Goal: Find specific page/section: Find specific page/section

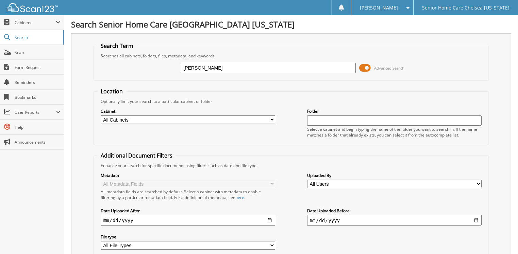
type input "Wechemenda"
click at [363, 67] on span at bounding box center [365, 68] width 12 height 10
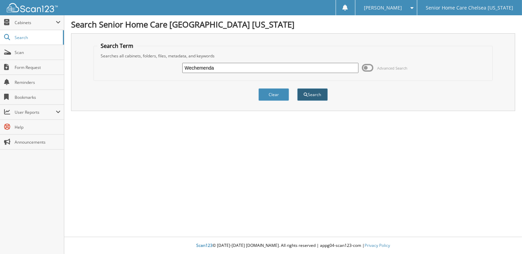
click at [316, 91] on button "Search" at bounding box center [312, 94] width 31 height 13
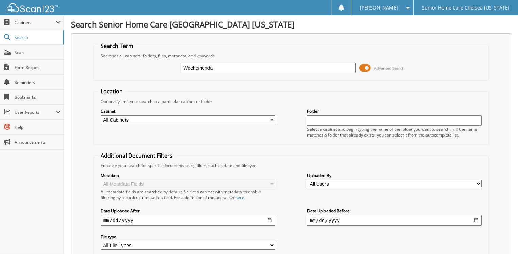
click at [365, 68] on span at bounding box center [365, 68] width 12 height 10
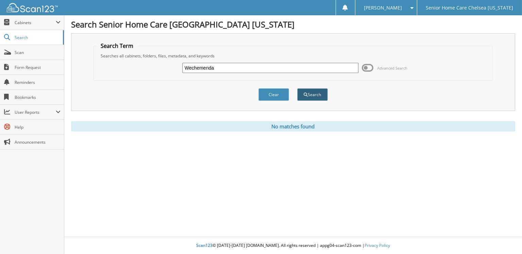
click at [312, 91] on button "Search" at bounding box center [312, 94] width 31 height 13
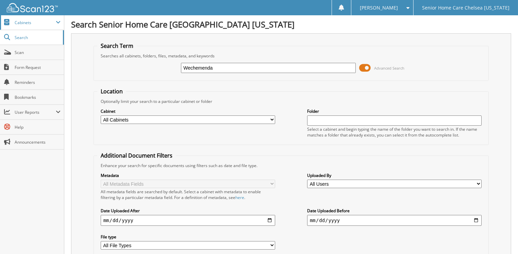
click at [45, 21] on span "Cabinets" at bounding box center [35, 23] width 41 height 6
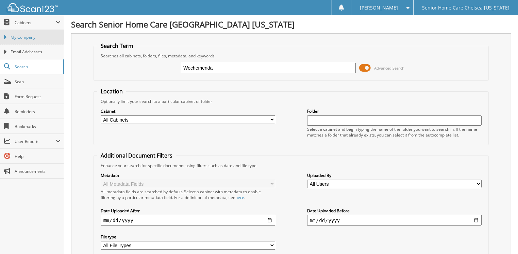
click at [44, 33] on link "My Company" at bounding box center [32, 37] width 64 height 15
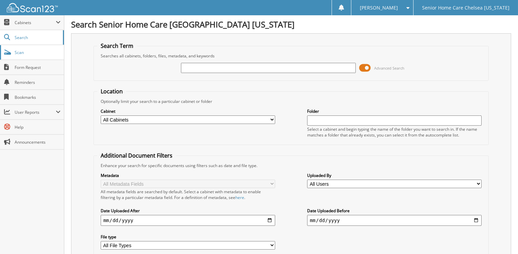
click at [18, 49] on link "Scan" at bounding box center [32, 52] width 64 height 15
click at [31, 26] on span "Cabinets" at bounding box center [32, 22] width 64 height 15
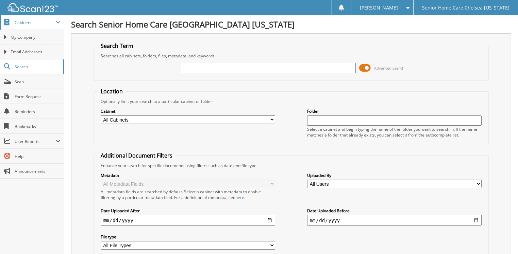
click at [31, 22] on span "Cabinets" at bounding box center [35, 23] width 41 height 6
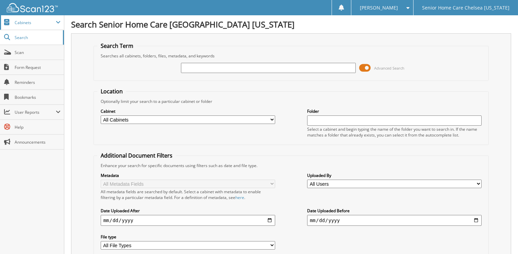
drag, startPoint x: 28, startPoint y: 16, endPoint x: 31, endPoint y: 25, distance: 9.5
click at [27, 19] on span "Cabinets" at bounding box center [32, 22] width 64 height 15
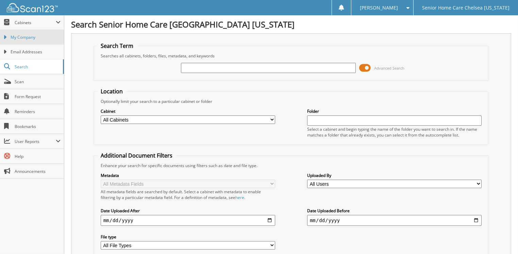
click at [32, 31] on link "My Company" at bounding box center [32, 37] width 64 height 15
